Goal: Navigation & Orientation: Find specific page/section

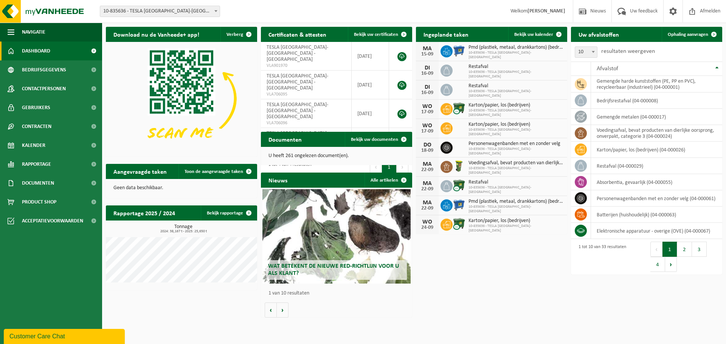
click at [432, 169] on div "22-09" at bounding box center [427, 169] width 15 height 5
click at [461, 168] on img at bounding box center [458, 166] width 13 height 13
click at [534, 36] on span "Bekijk uw kalender" at bounding box center [533, 34] width 39 height 5
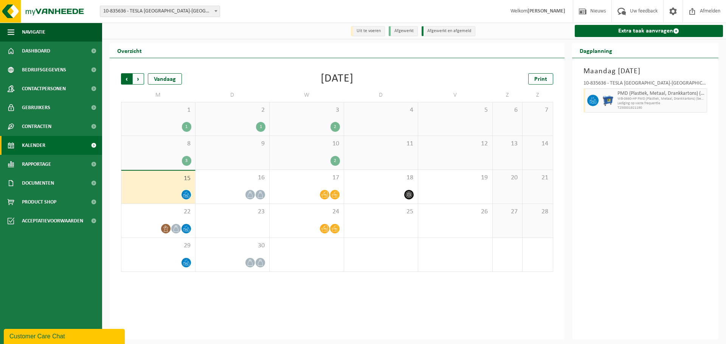
click at [138, 79] on span "Volgende" at bounding box center [138, 78] width 11 height 11
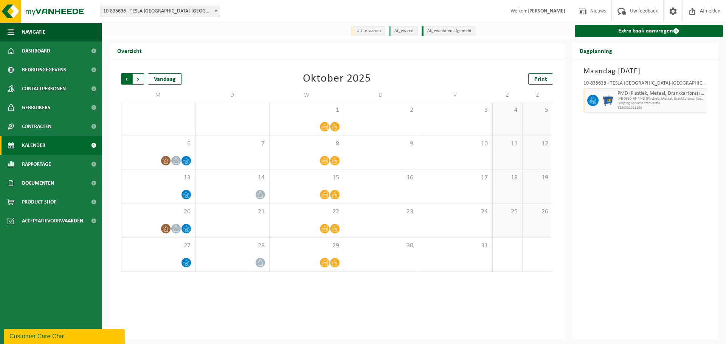
click at [142, 79] on span "Volgende" at bounding box center [138, 78] width 11 height 11
click at [125, 80] on span "Vorige" at bounding box center [126, 78] width 11 height 11
click at [126, 80] on span "Vorige" at bounding box center [126, 78] width 11 height 11
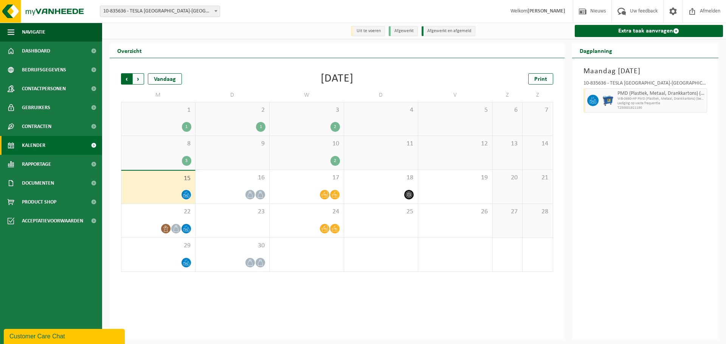
click at [141, 83] on span "Volgende" at bounding box center [138, 78] width 11 height 11
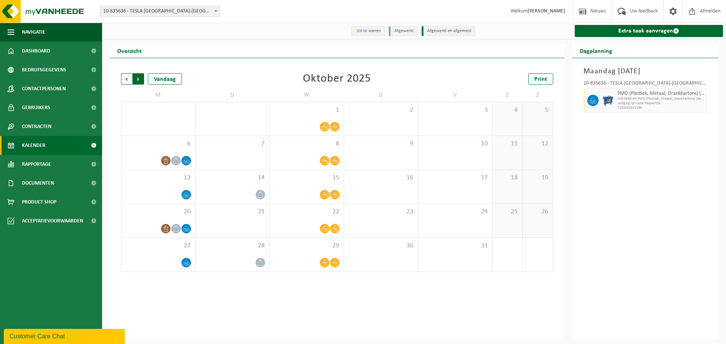
click at [128, 80] on span "Vorige" at bounding box center [126, 78] width 11 height 11
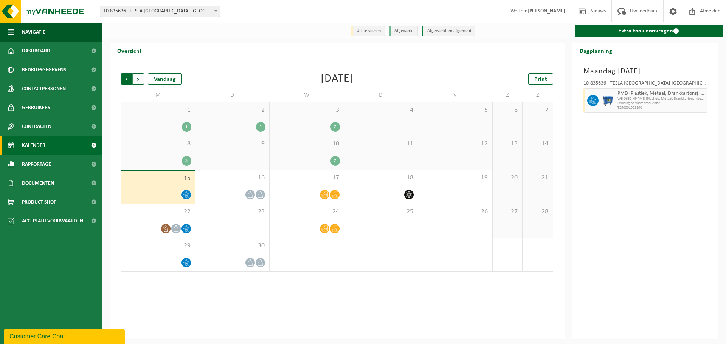
click at [140, 74] on span "Volgende" at bounding box center [138, 78] width 11 height 11
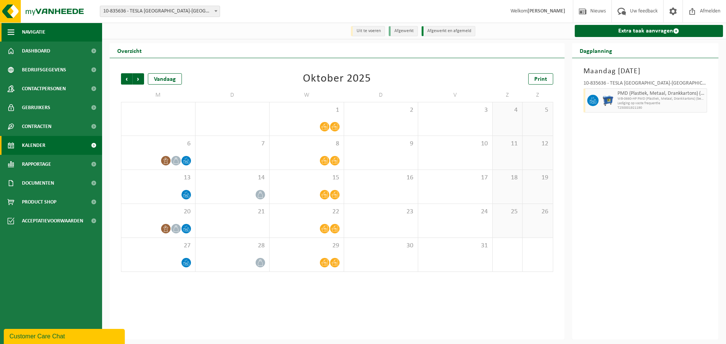
click at [32, 34] on span "Navigatie" at bounding box center [33, 32] width 23 height 19
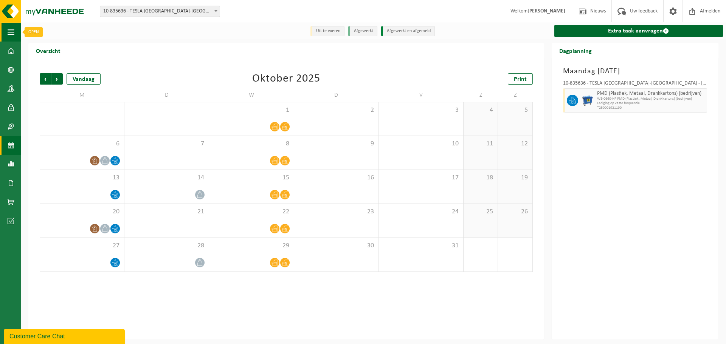
click at [9, 32] on span "button" at bounding box center [11, 32] width 7 height 19
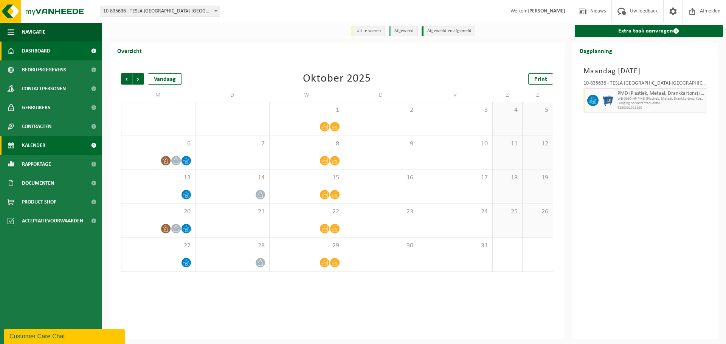
click at [44, 51] on span "Dashboard" at bounding box center [36, 51] width 28 height 19
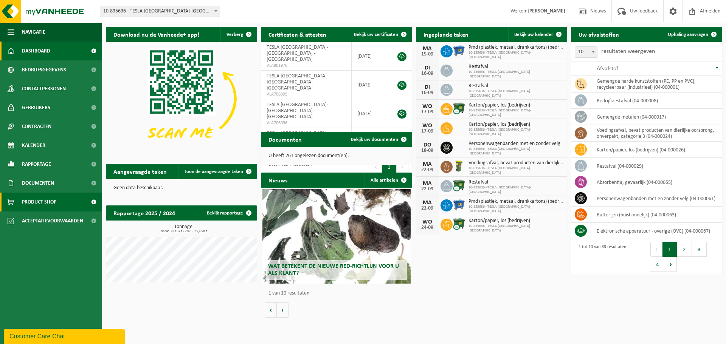
click at [45, 207] on span "Product Shop" at bounding box center [39, 202] width 34 height 19
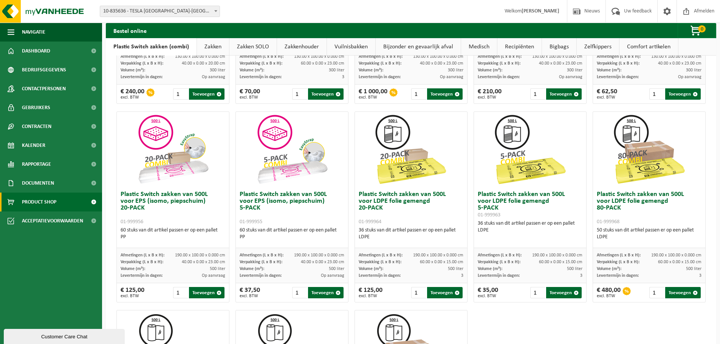
scroll to position [365, 0]
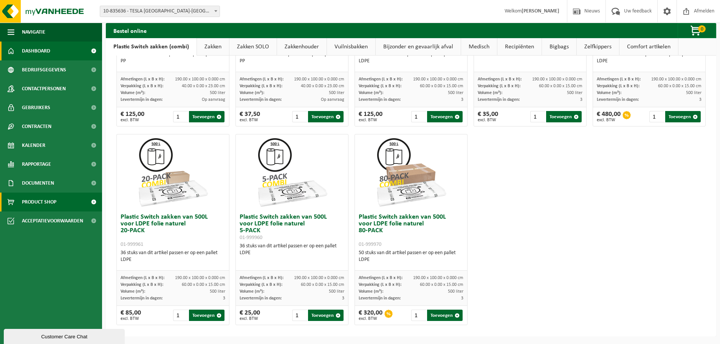
click at [51, 55] on link "Dashboard" at bounding box center [51, 51] width 102 height 19
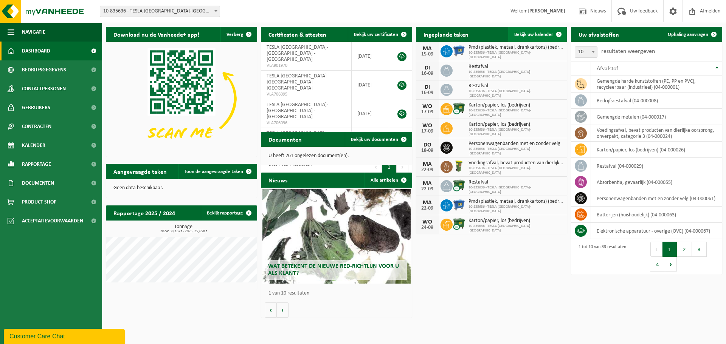
click at [543, 36] on span "Bekijk uw kalender" at bounding box center [533, 34] width 39 height 5
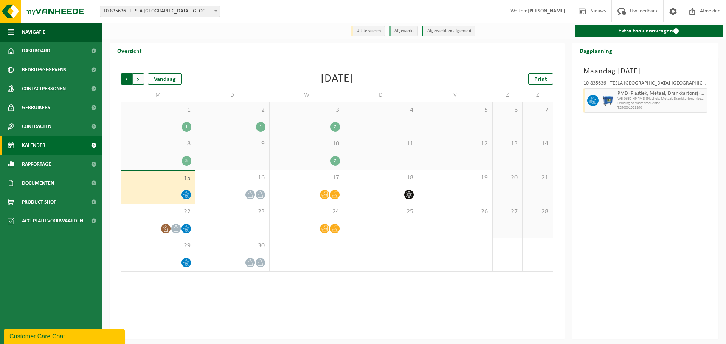
click at [139, 79] on span "Volgende" at bounding box center [138, 78] width 11 height 11
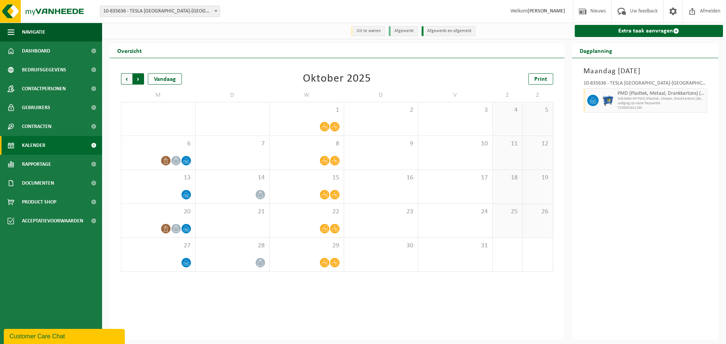
click at [122, 80] on span "Vorige" at bounding box center [126, 78] width 11 height 11
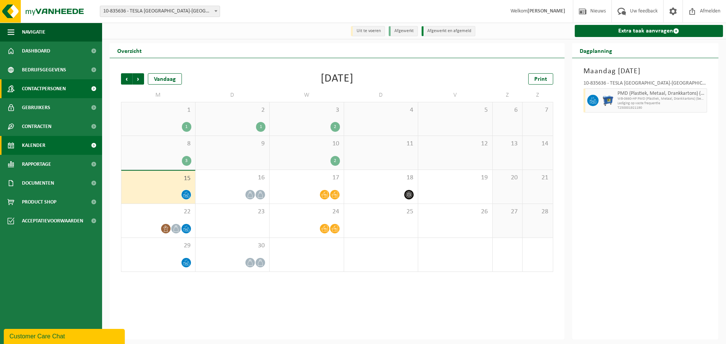
click at [63, 92] on span "Contactpersonen" at bounding box center [44, 88] width 44 height 19
